Goal: Check status: Check status

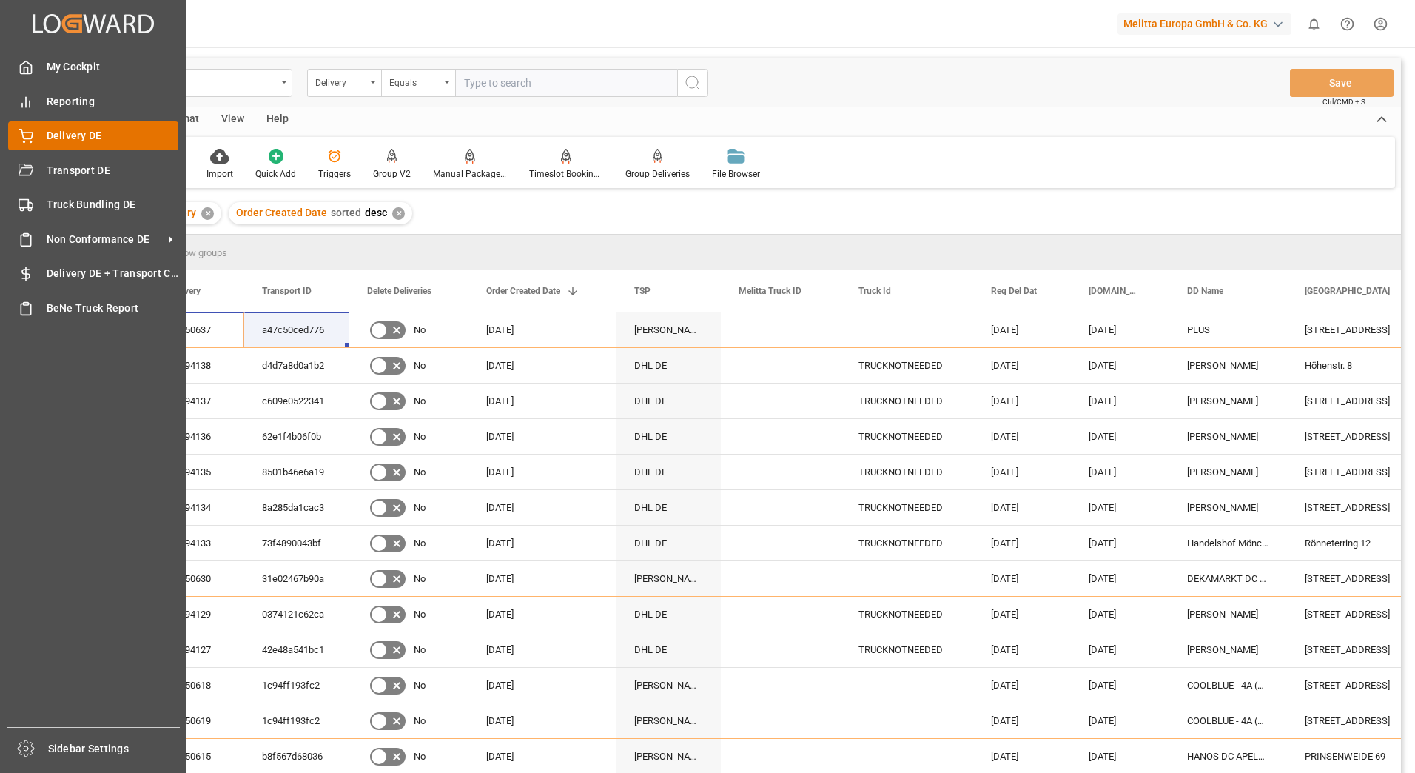
click at [62, 127] on div "Delivery DE Delivery DE" at bounding box center [93, 135] width 170 height 29
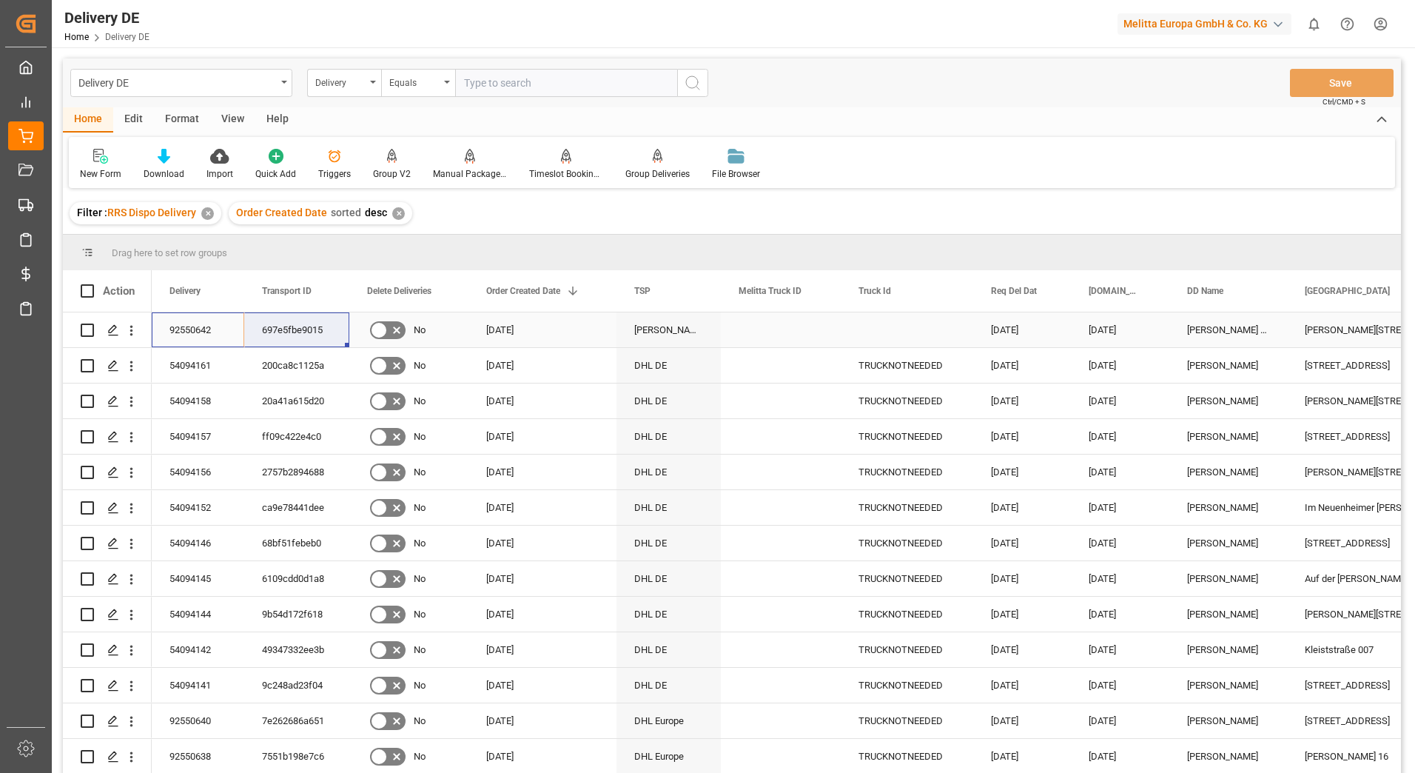
drag, startPoint x: 172, startPoint y: 326, endPoint x: 322, endPoint y: 344, distance: 150.6
click at [1387, 19] on html "Created by potrace 1.15, written by [PERSON_NAME] [DATE]-[DATE] Created by potr…" at bounding box center [707, 386] width 1415 height 773
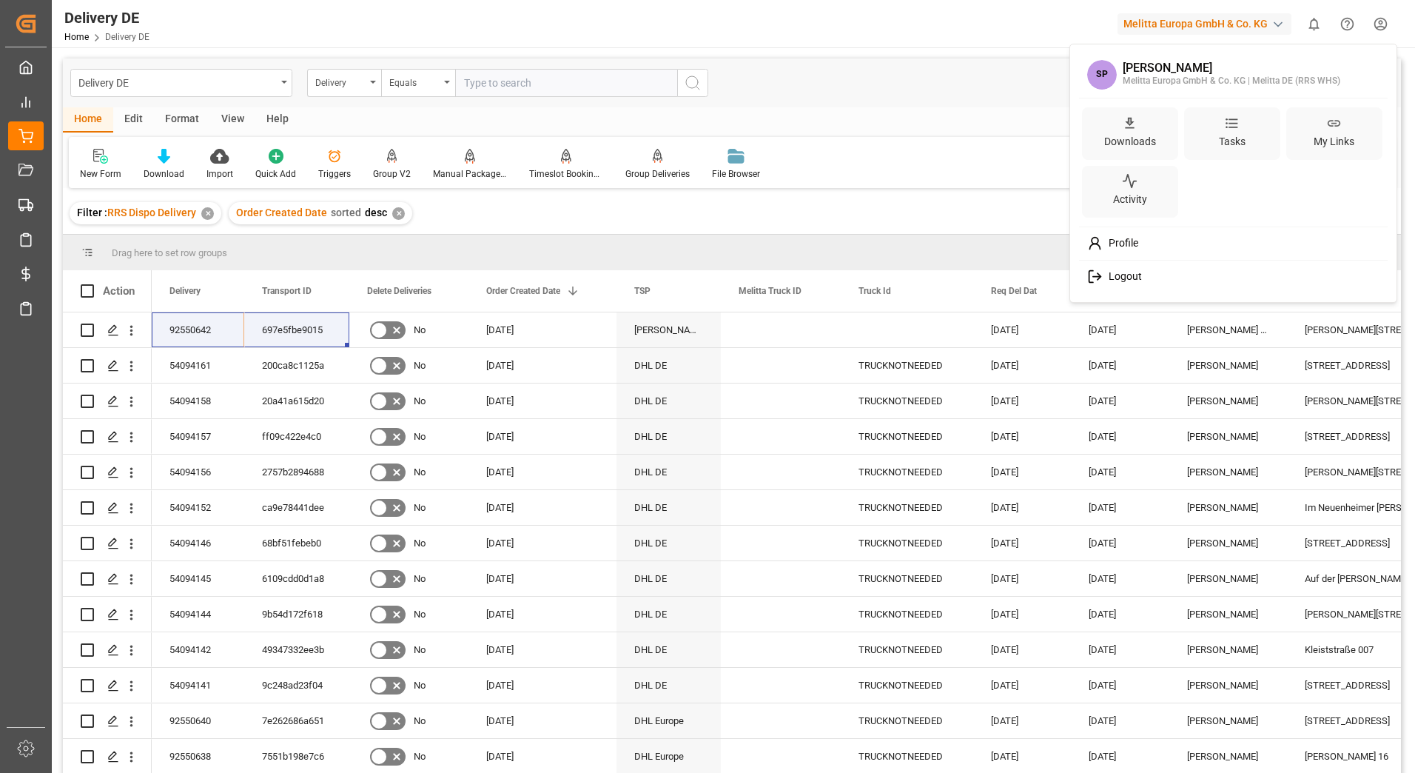
click at [1124, 278] on span "Logout" at bounding box center [1122, 276] width 39 height 13
